Goal: Task Accomplishment & Management: Manage account settings

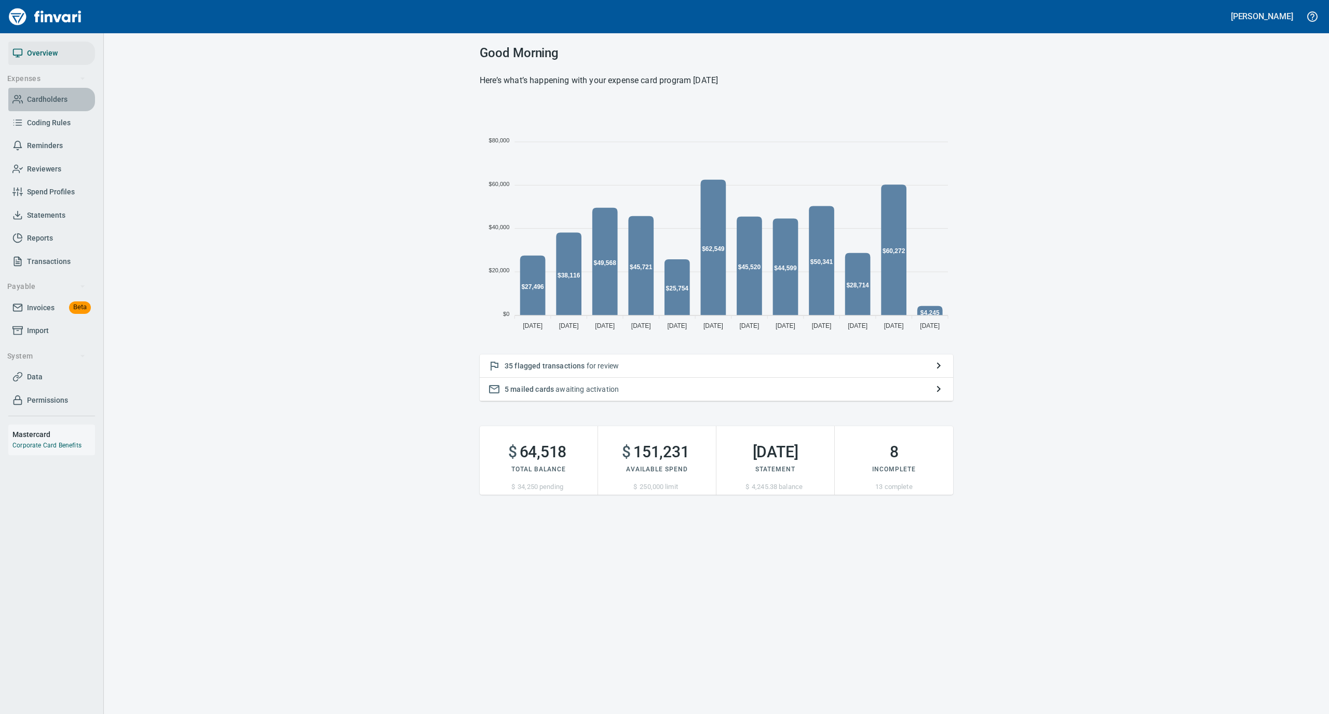
click at [53, 100] on span "Cardholders" at bounding box center [47, 99] width 41 height 13
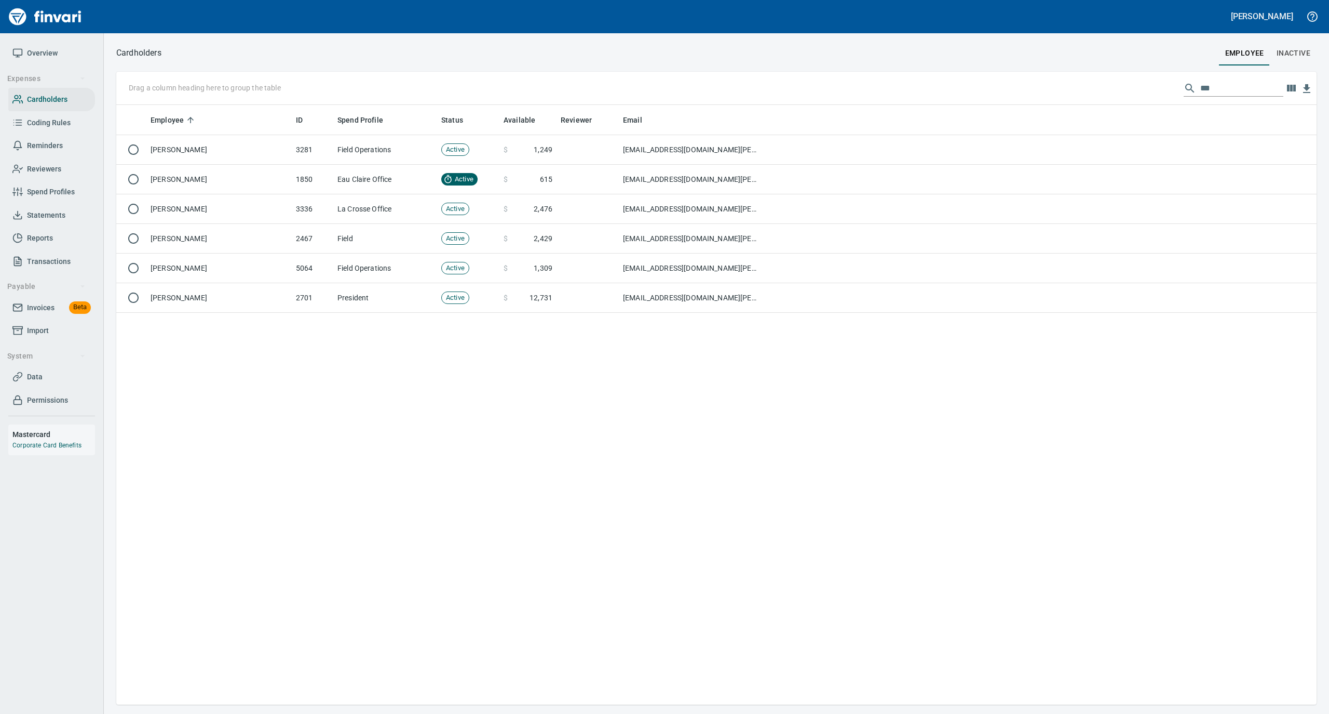
scroll to position [589, 1190]
drag, startPoint x: 1212, startPoint y: 86, endPoint x: 1155, endPoint y: 92, distance: 57.5
click at [1155, 92] on div "Drag a column heading here to group the table ***" at bounding box center [716, 88] width 1201 height 33
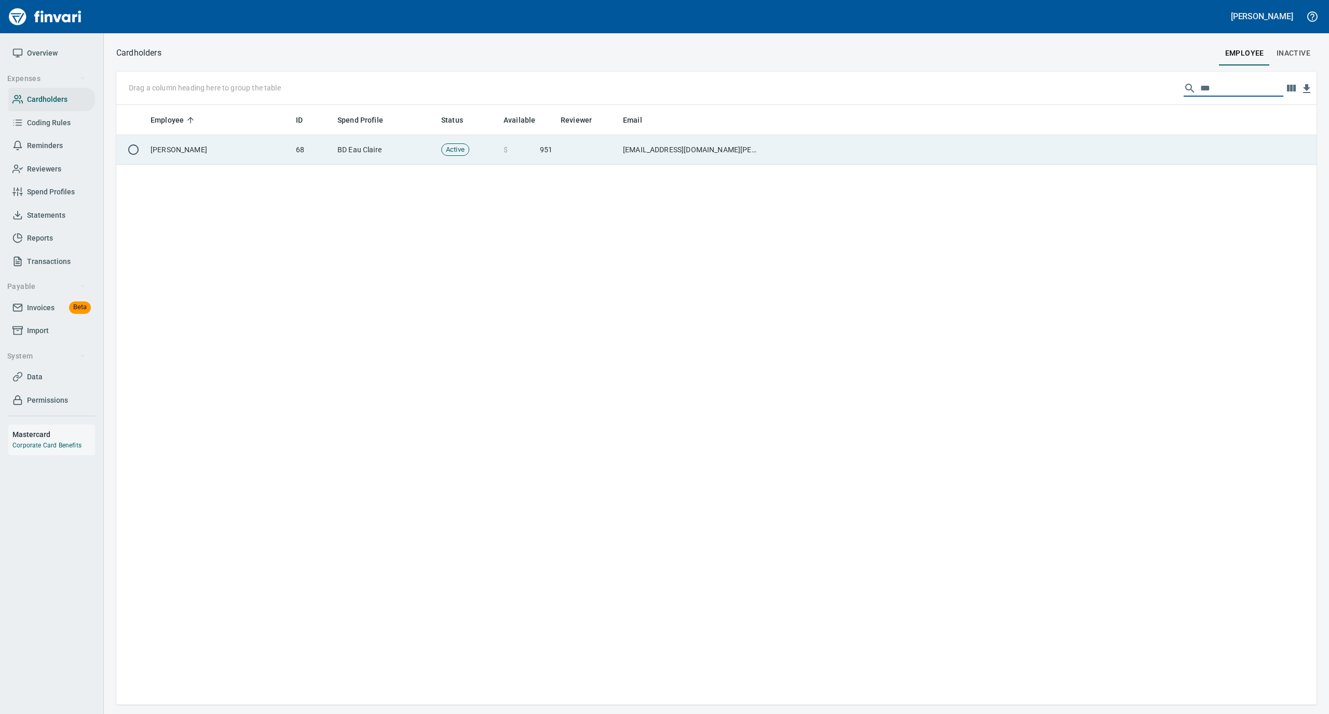
type input "***"
click at [804, 152] on td at bounding box center [1040, 150] width 553 height 30
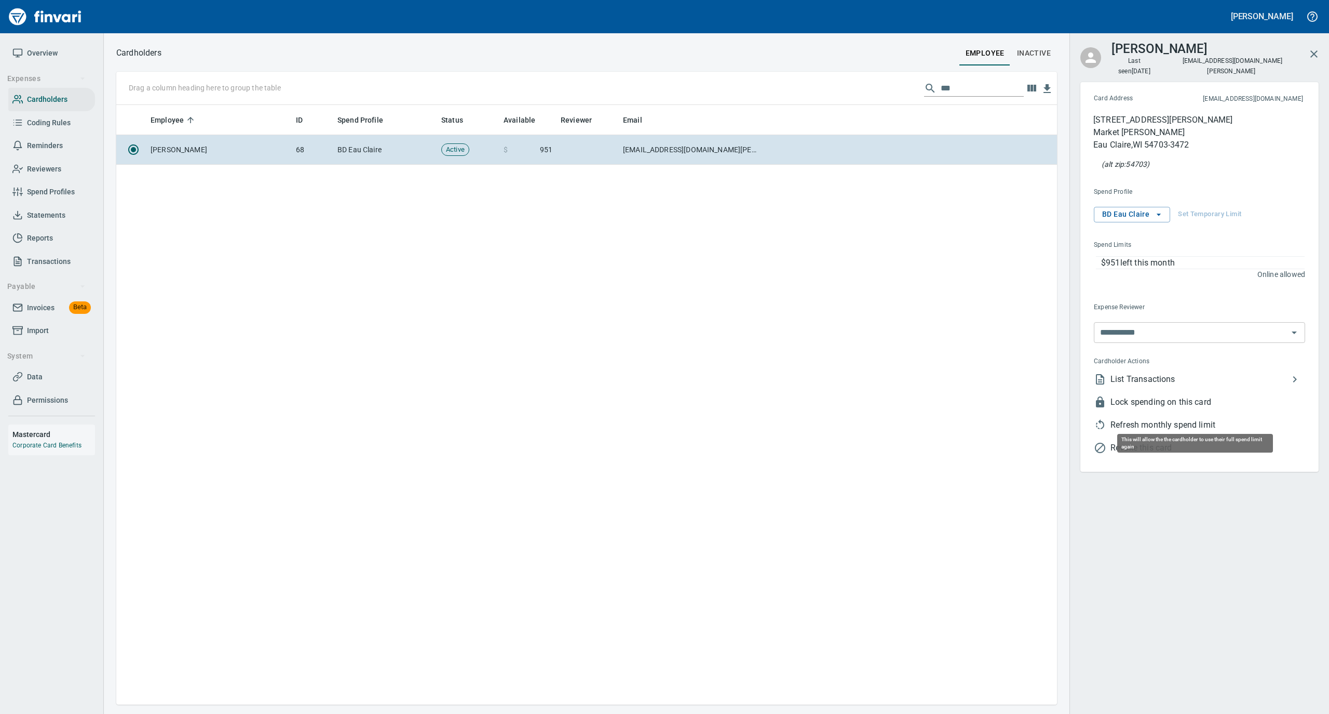
click at [1153, 419] on span "Refresh monthly spend limit" at bounding box center [1208, 425] width 195 height 12
click at [30, 48] on span "Overview" at bounding box center [42, 53] width 31 height 13
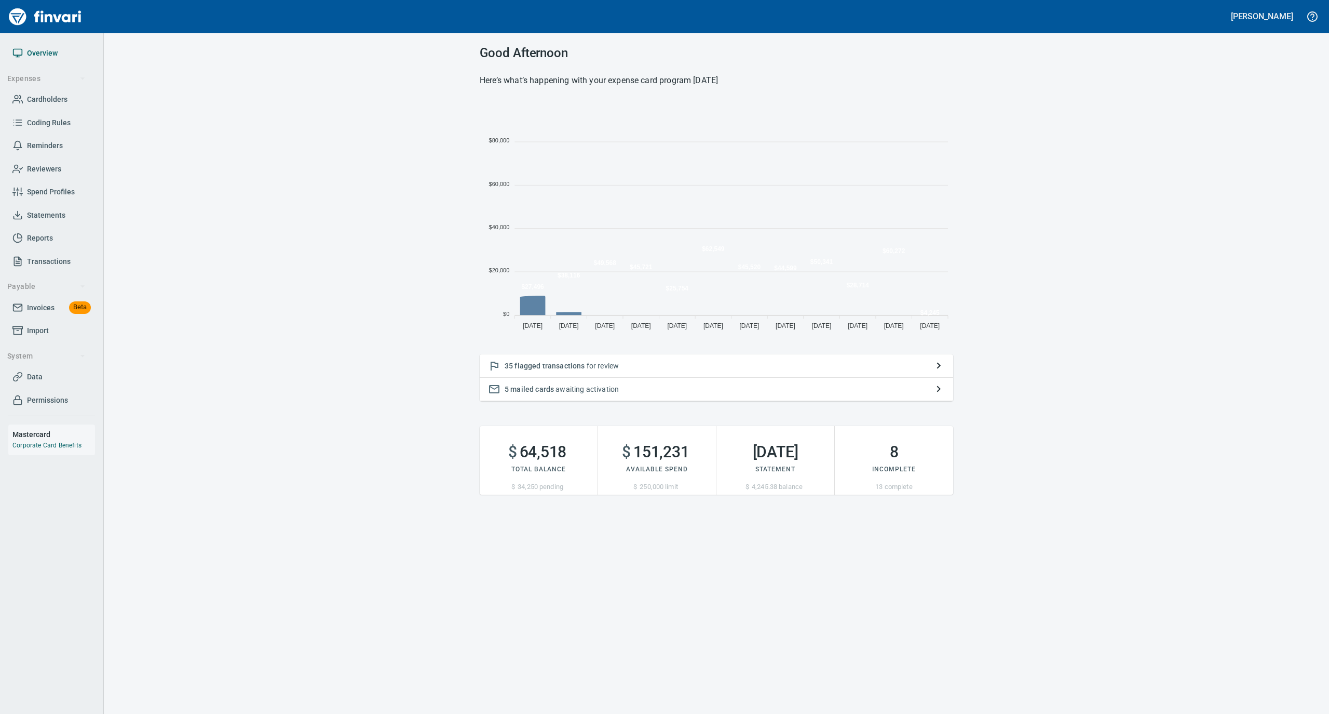
scroll to position [231, 463]
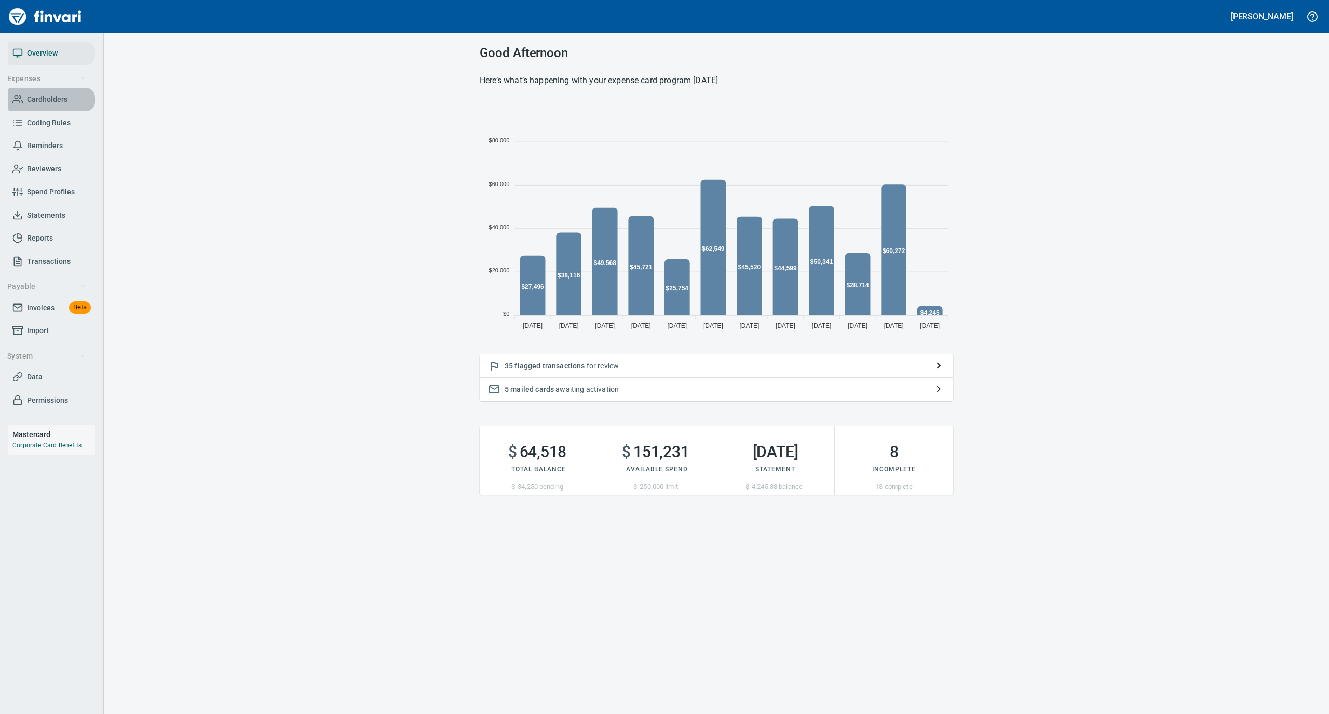
click at [41, 96] on span "Cardholders" at bounding box center [47, 99] width 41 height 13
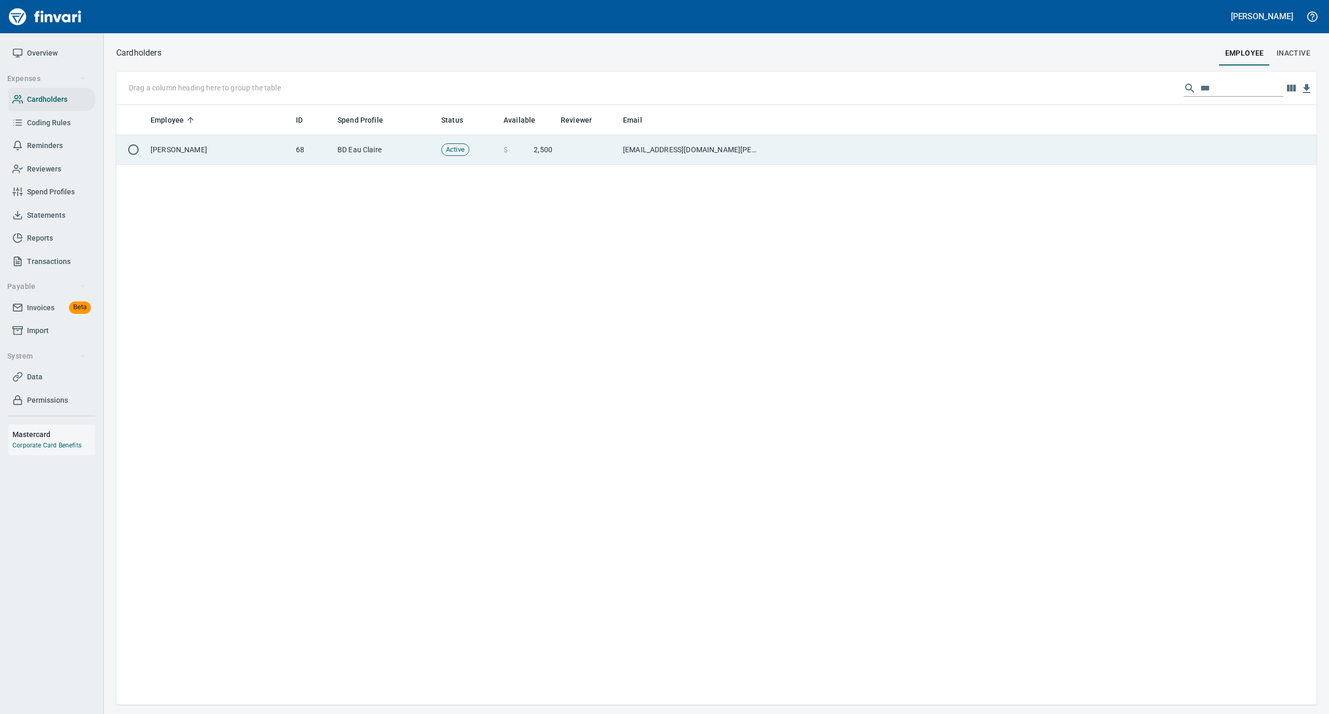
scroll to position [589, 1190]
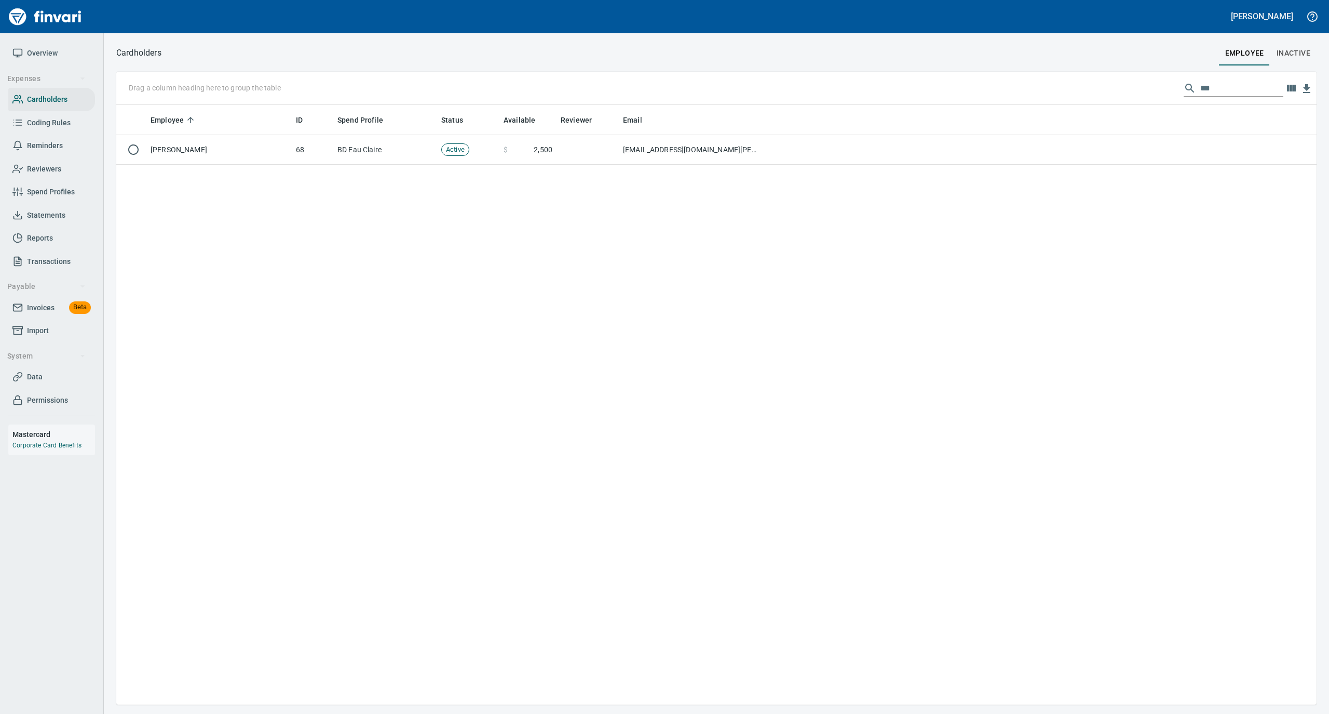
drag, startPoint x: 1214, startPoint y: 86, endPoint x: 1148, endPoint y: 92, distance: 66.8
click at [1153, 92] on div "Drag a column heading here to group the table ***" at bounding box center [716, 88] width 1201 height 33
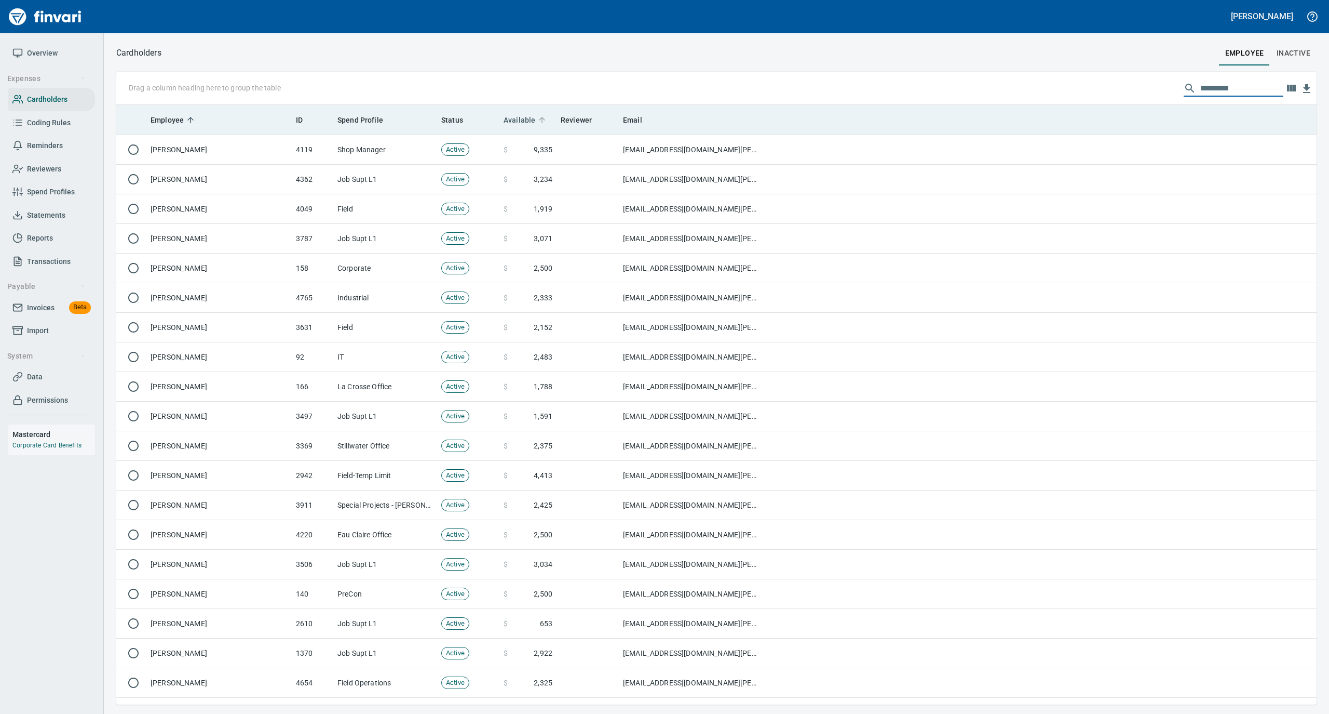
click at [538, 118] on icon at bounding box center [542, 119] width 9 height 9
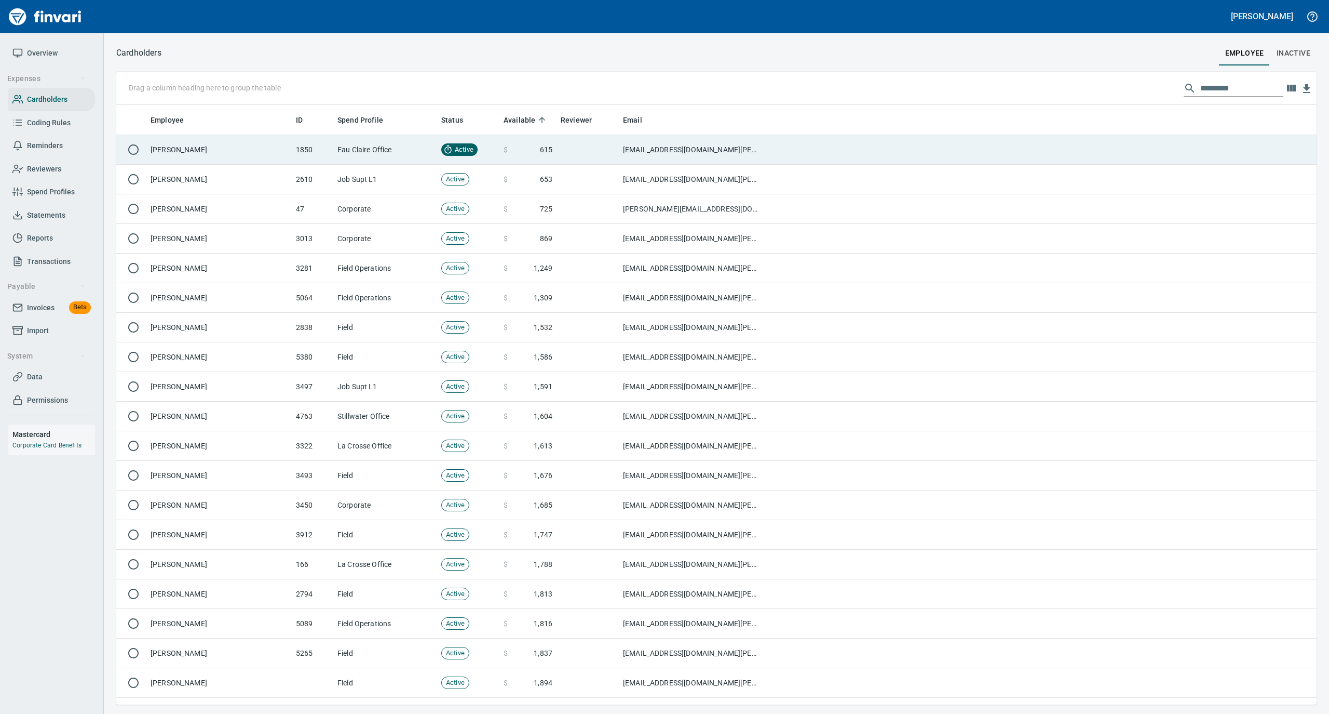
click at [261, 146] on td "[PERSON_NAME]" at bounding box center [218, 150] width 145 height 30
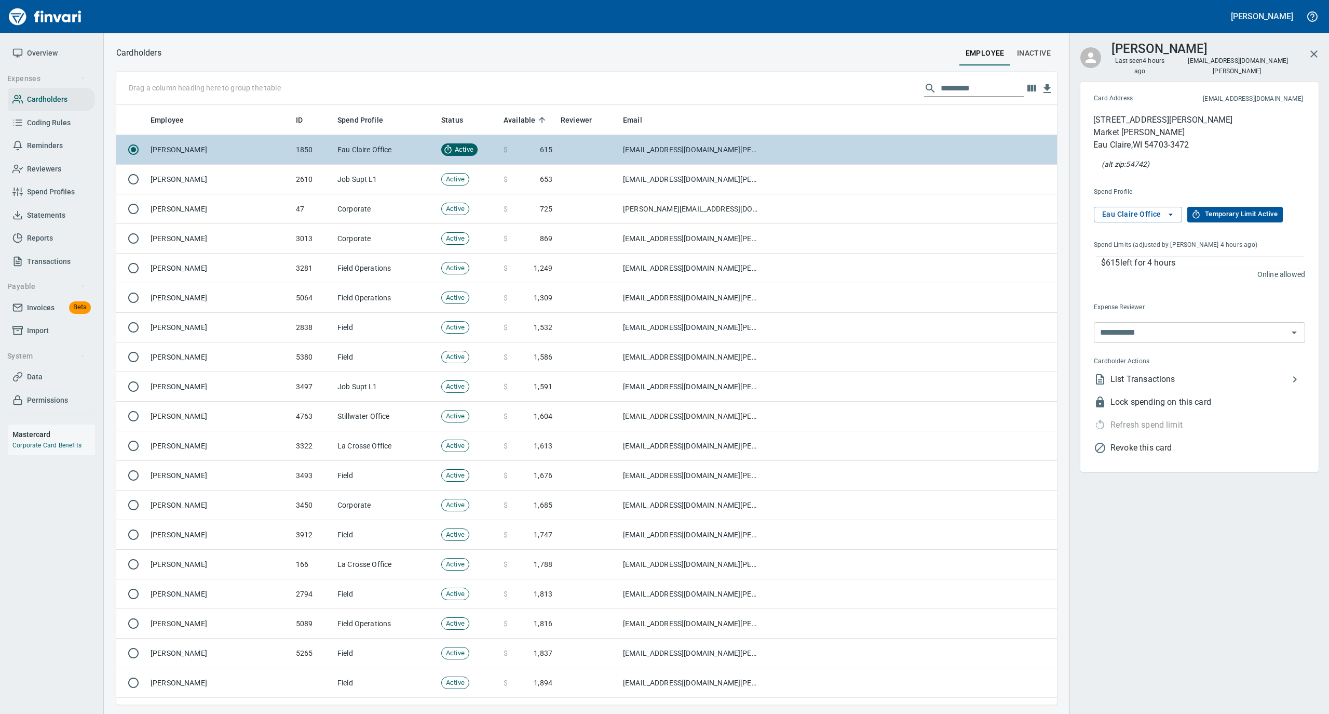
scroll to position [589, 920]
